Goal: Task Accomplishment & Management: Manage account settings

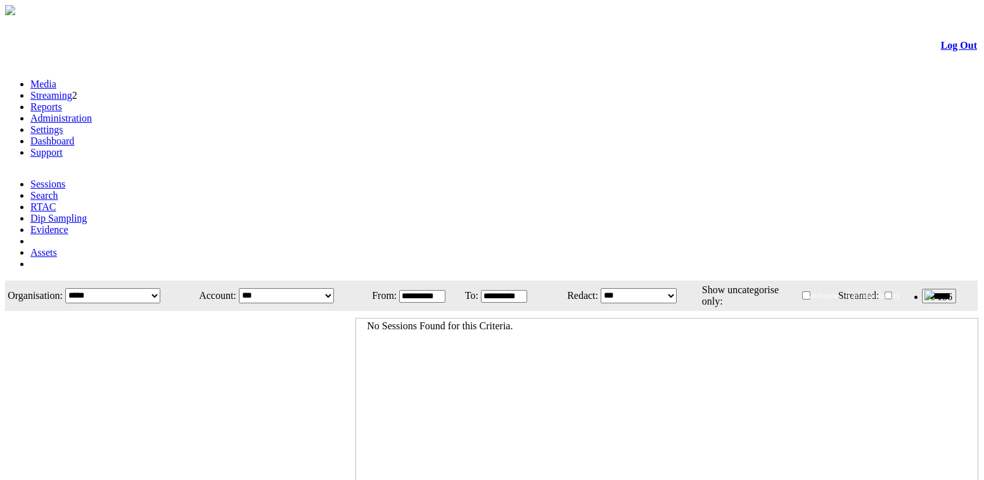
click at [92, 113] on link "Administration" at bounding box center [60, 118] width 61 height 11
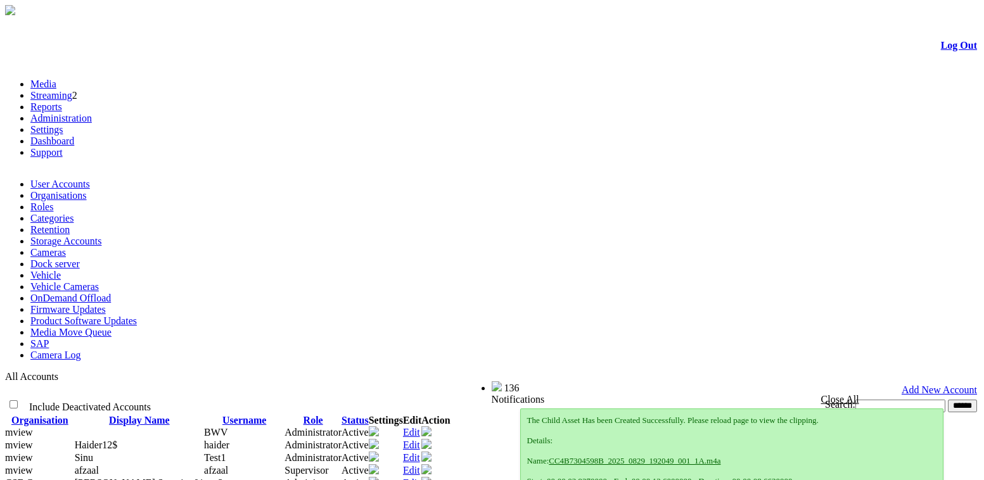
click at [137, 316] on link "Product Software Updates" at bounding box center [83, 321] width 106 height 11
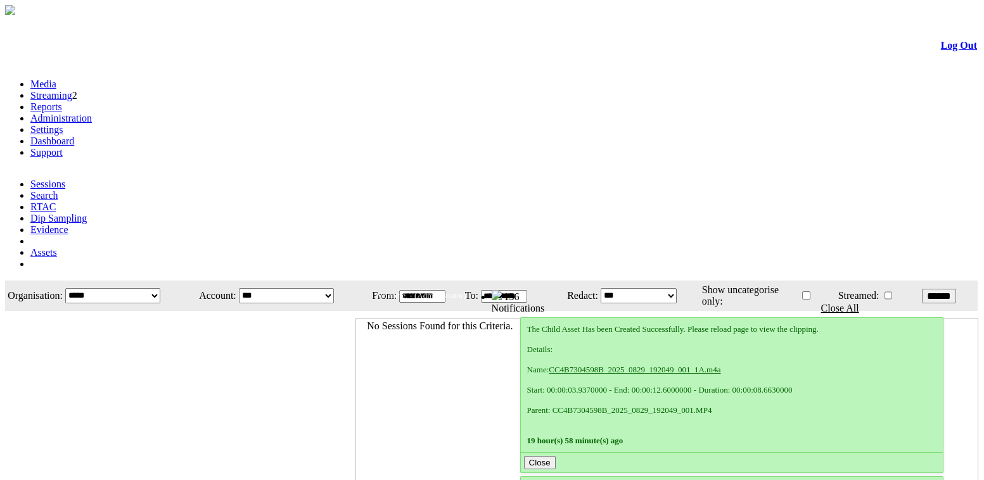
click at [92, 113] on link "Administration" at bounding box center [60, 118] width 61 height 11
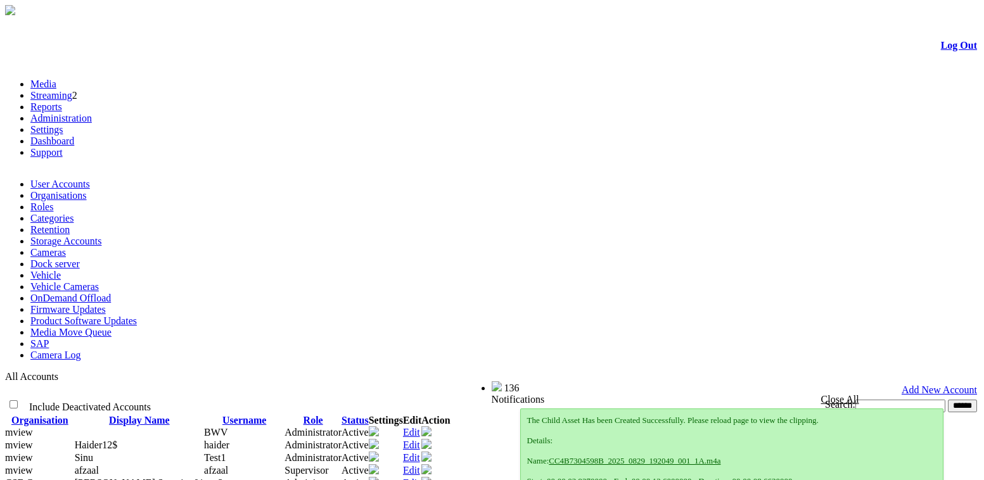
click at [137, 316] on link "Product Software Updates" at bounding box center [83, 321] width 106 height 11
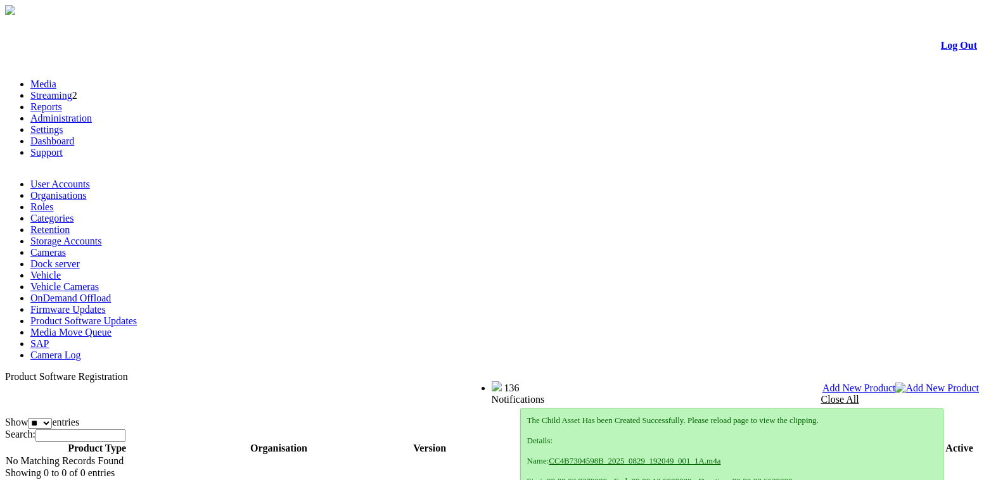
click at [63, 124] on link "Settings" at bounding box center [46, 129] width 33 height 11
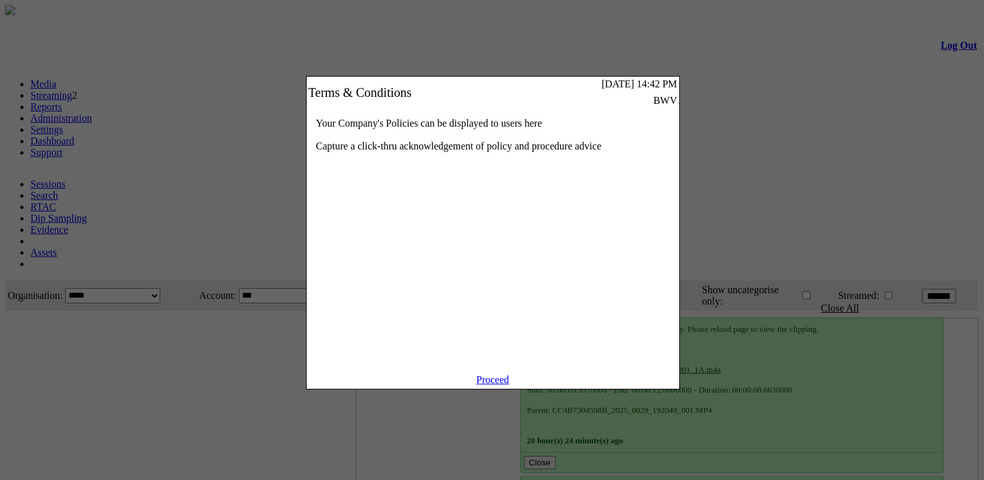
click at [506, 385] on link "Proceed" at bounding box center [493, 380] width 33 height 11
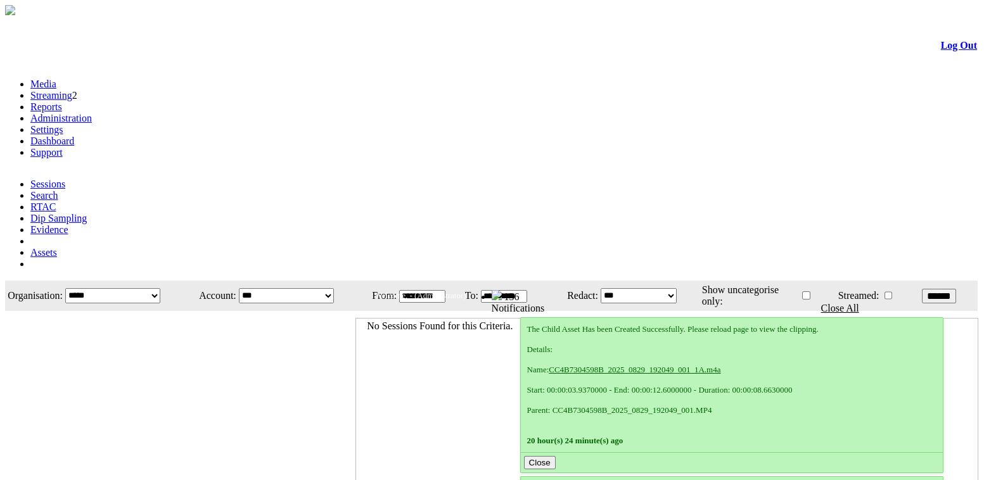
click at [351, 124] on li "Settings" at bounding box center [504, 129] width 949 height 11
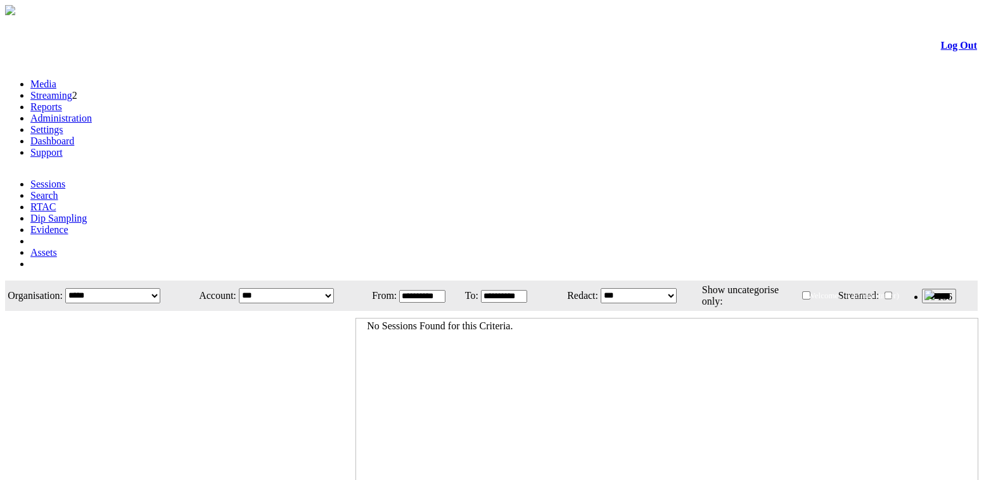
click at [63, 124] on link "Settings" at bounding box center [46, 129] width 33 height 11
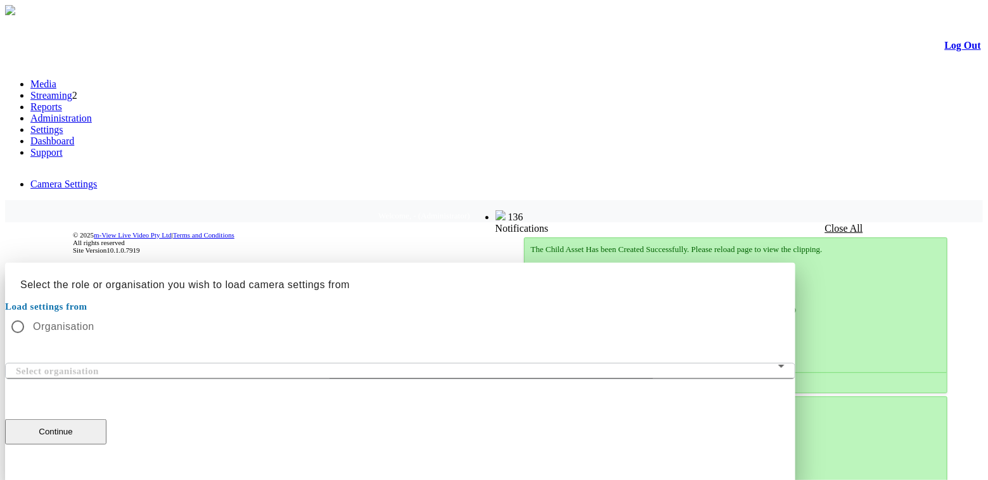
click at [484, 363] on mat-form-field "Select organisation" at bounding box center [400, 371] width 790 height 16
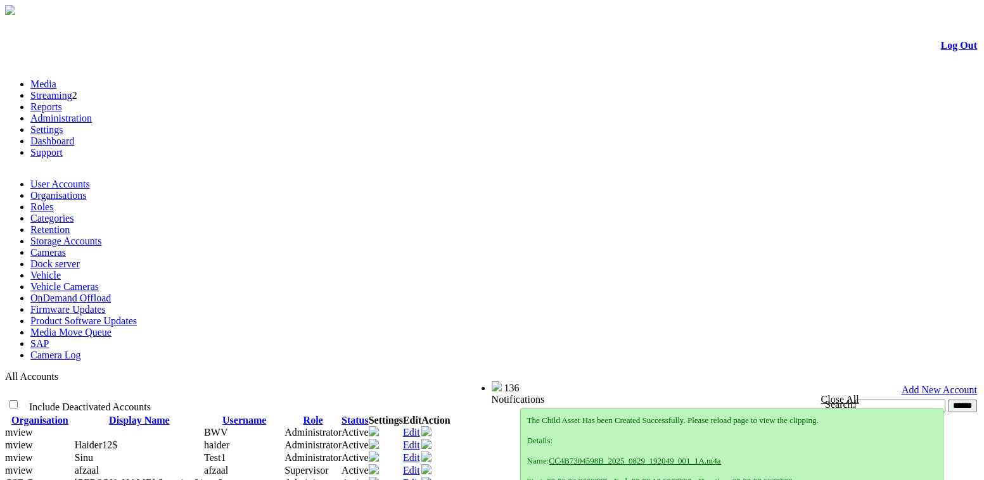
click at [420, 427] on link "Edit" at bounding box center [411, 432] width 17 height 11
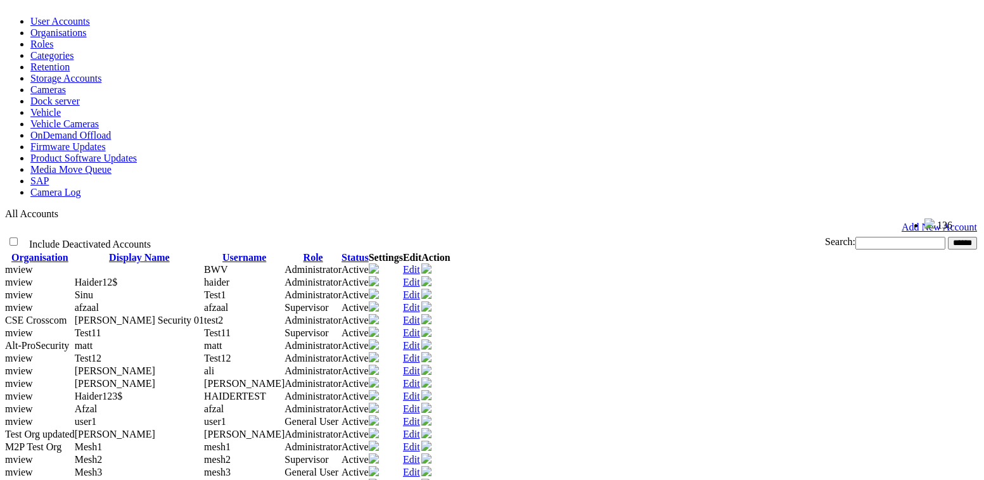
scroll to position [57, 0]
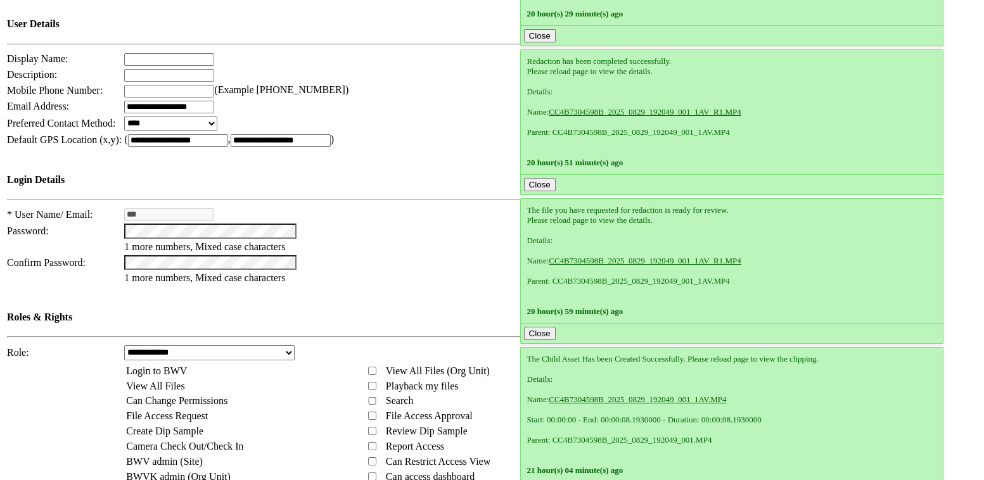
scroll to position [57, 0]
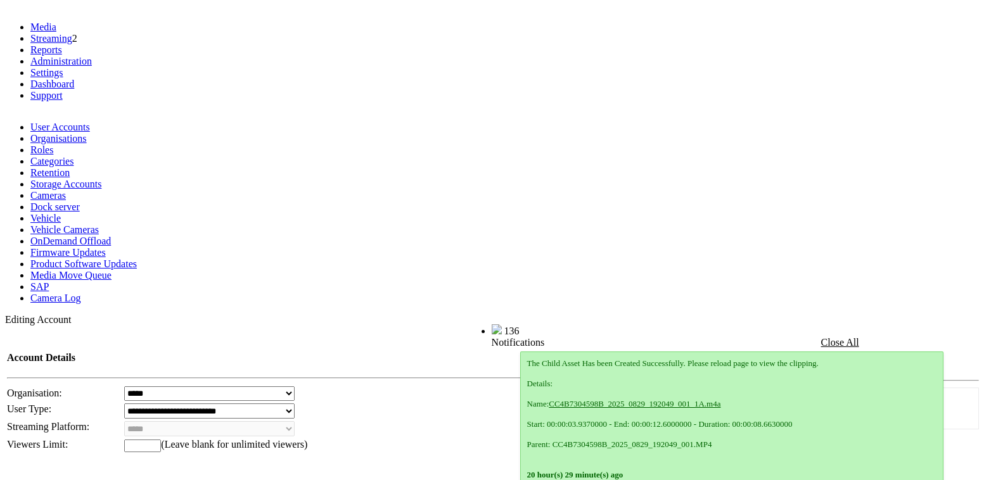
click at [63, 67] on link "Settings" at bounding box center [46, 72] width 33 height 11
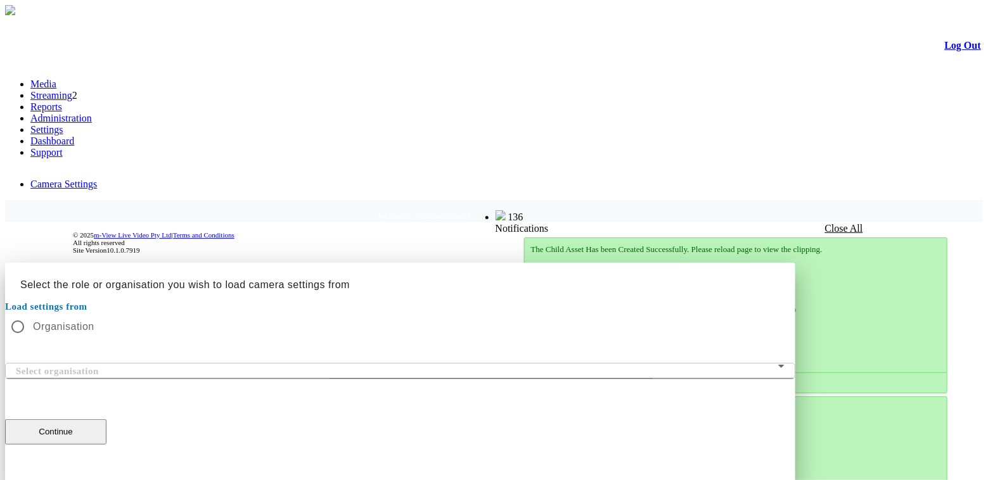
click at [184, 263] on div at bounding box center [494, 263] width 978 height 0
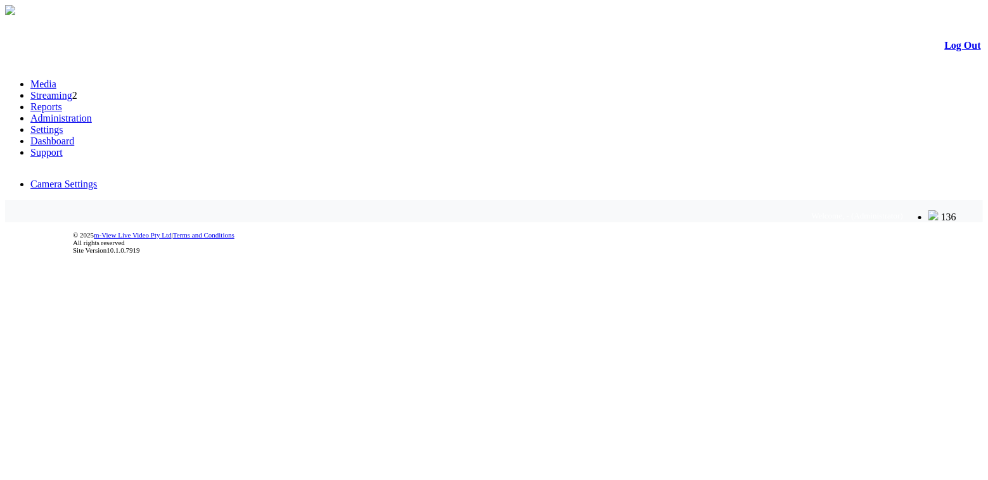
click at [88, 274] on body "m-View Web Portal Log Out Media Streaming 2 Reports Administration Settings Das…" at bounding box center [494, 139] width 978 height 269
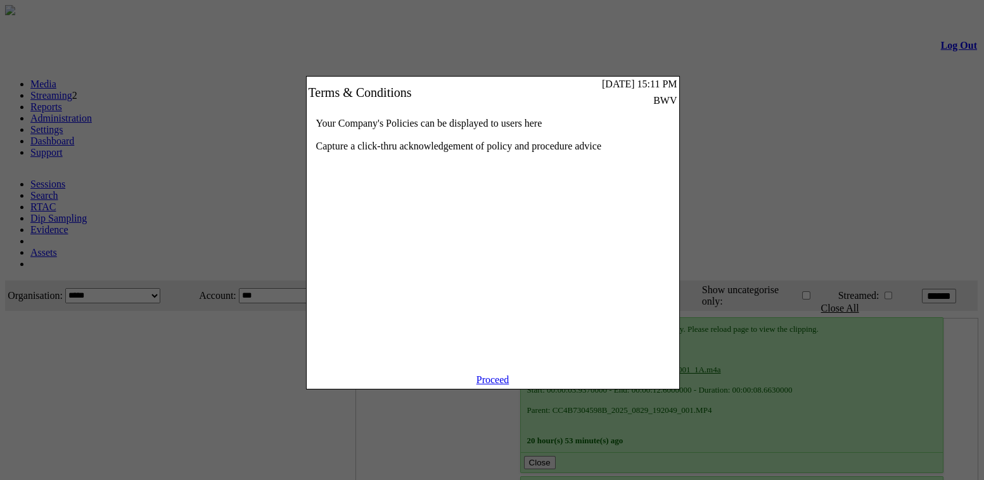
click at [493, 385] on link "Proceed" at bounding box center [493, 380] width 33 height 11
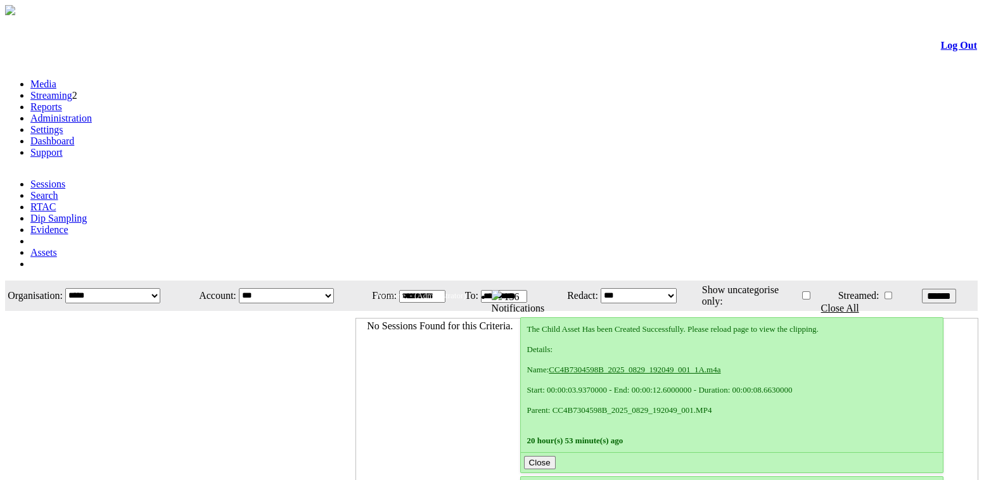
click at [92, 113] on link "Administration" at bounding box center [60, 118] width 61 height 11
